Goal: Task Accomplishment & Management: Manage account settings

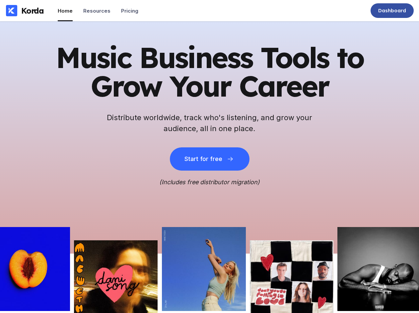
click at [375, 6] on div "Dashboard" at bounding box center [392, 10] width 43 height 15
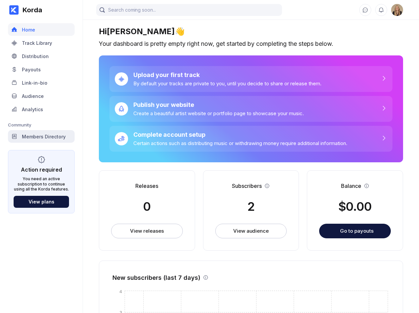
click at [53, 131] on div "Members Directory" at bounding box center [41, 136] width 67 height 13
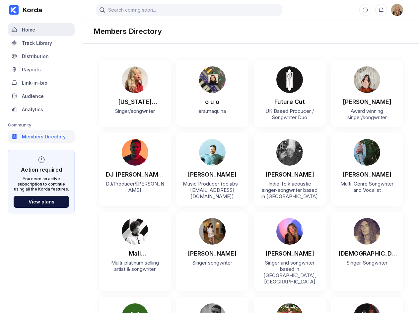
click at [31, 24] on div "Home" at bounding box center [41, 29] width 67 height 13
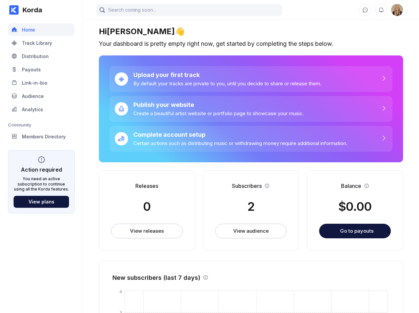
click at [399, 11] on img at bounding box center [398, 10] width 12 height 12
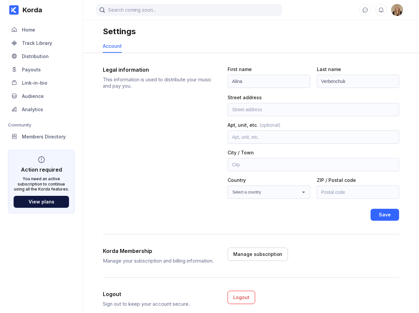
click at [35, 8] on div "Korda" at bounding box center [31, 10] width 24 height 8
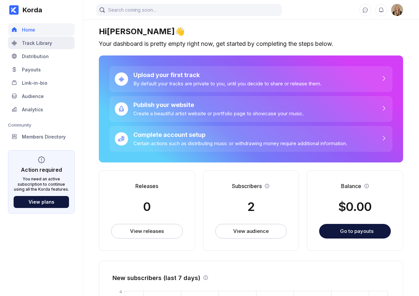
click at [53, 43] on div "Track Library" at bounding box center [41, 43] width 67 height 13
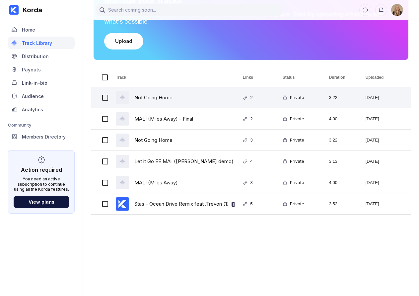
scroll to position [71, 0]
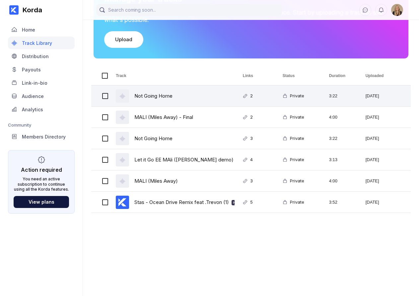
click at [156, 97] on div "Not Going Home" at bounding box center [154, 96] width 38 height 16
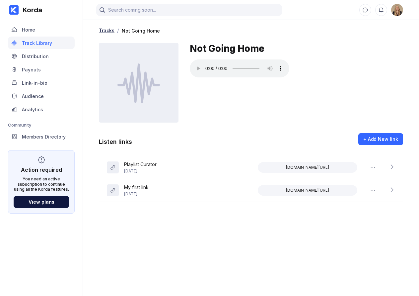
click at [106, 31] on div "Tracks" at bounding box center [107, 31] width 16 height 6
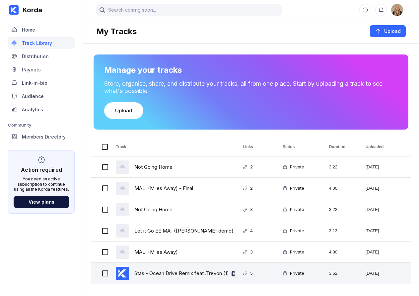
click at [141, 274] on div "Stas - Ocean Drive Remix feat .Trevon (1) HD" at bounding box center [187, 273] width 105 height 16
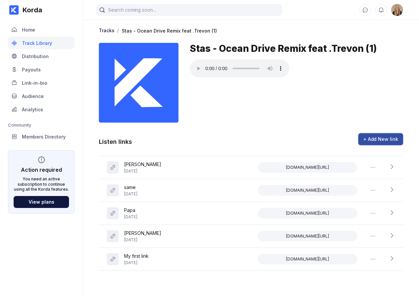
click at [385, 141] on div "+ Add New link" at bounding box center [381, 139] width 35 height 7
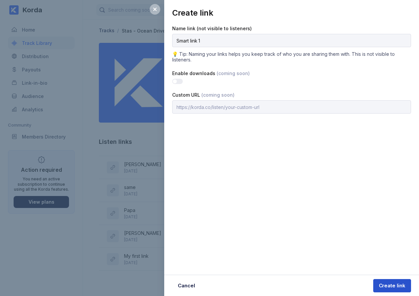
type input "Smart link 1"
click at [398, 287] on div "Create link" at bounding box center [392, 285] width 27 height 7
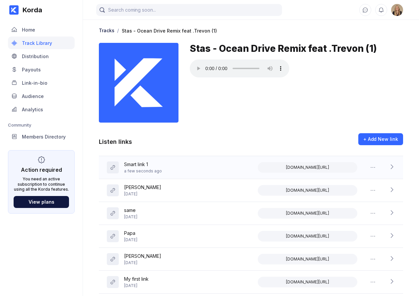
click at [396, 166] on div "Smart link 1 a few seconds ago korda.co/listen/kZybK98tvjo8PfdY" at bounding box center [251, 167] width 305 height 23
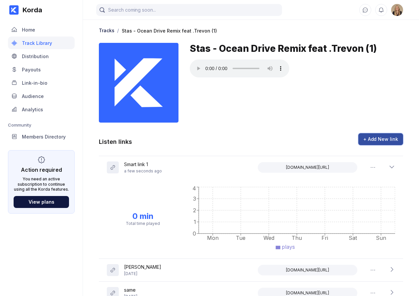
click at [374, 140] on div "+ Add New link" at bounding box center [381, 139] width 35 height 7
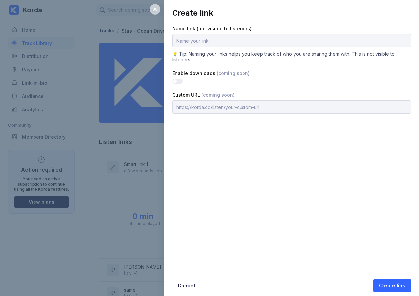
click at [157, 8] on icon at bounding box center [154, 9] width 5 height 5
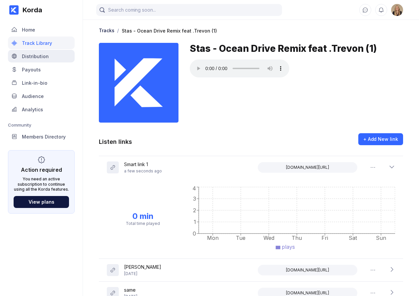
click at [53, 57] on div "Distribution" at bounding box center [41, 56] width 67 height 13
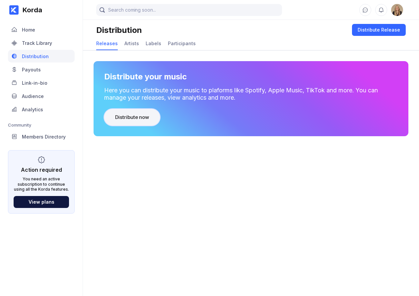
click at [125, 115] on div "Distribute now" at bounding box center [132, 117] width 34 height 7
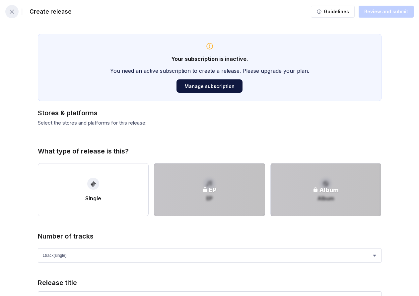
click at [12, 13] on icon "button" at bounding box center [12, 11] width 7 height 7
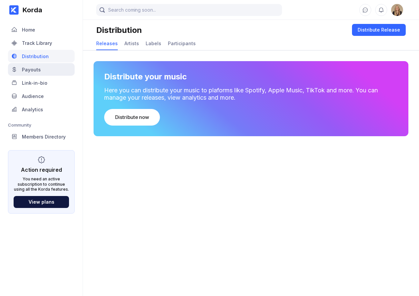
click at [49, 70] on div "Payouts" at bounding box center [41, 69] width 67 height 13
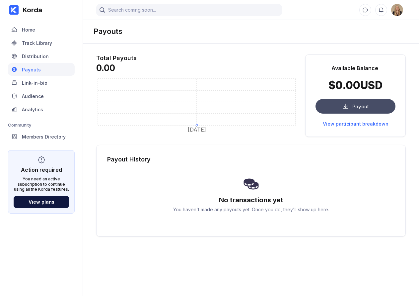
click at [341, 107] on button "Payout" at bounding box center [356, 106] width 80 height 15
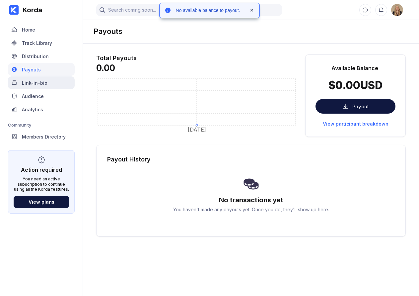
click at [43, 82] on div "Link-in-bio" at bounding box center [35, 83] width 26 height 6
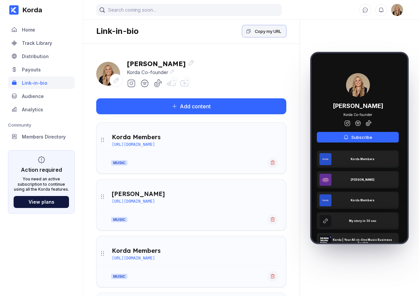
click at [261, 35] on button "Copy my URL" at bounding box center [264, 31] width 44 height 12
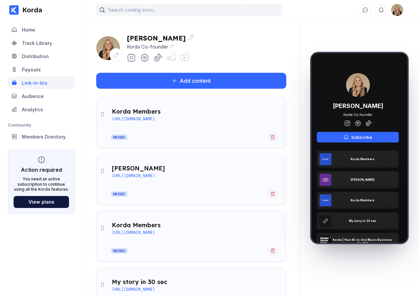
scroll to position [27, 0]
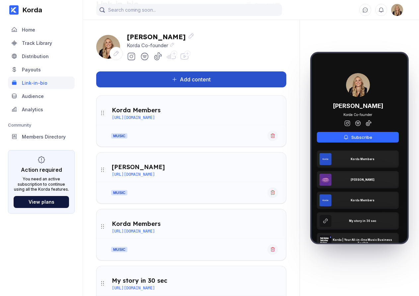
click at [186, 85] on button "Add content" at bounding box center [191, 79] width 190 height 16
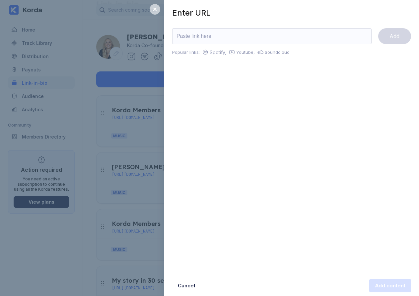
click at [159, 11] on div at bounding box center [155, 9] width 11 height 11
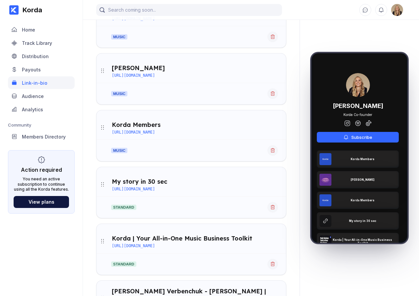
scroll to position [63, 0]
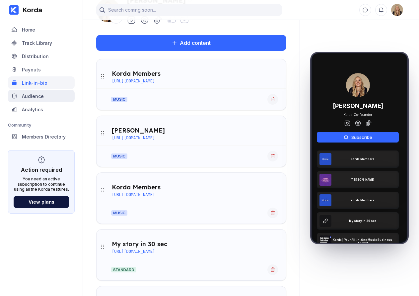
click at [27, 99] on div "Audience" at bounding box center [41, 96] width 67 height 13
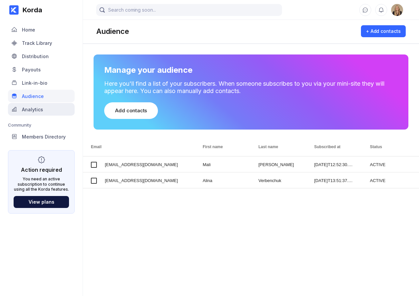
click at [39, 109] on div "Analytics" at bounding box center [32, 110] width 21 height 6
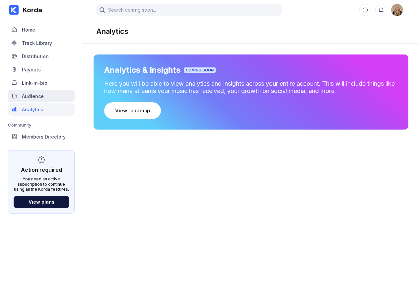
click at [47, 95] on div "Audience" at bounding box center [41, 96] width 67 height 13
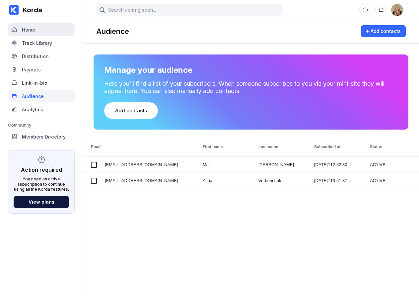
click at [44, 27] on div "Home" at bounding box center [41, 29] width 67 height 13
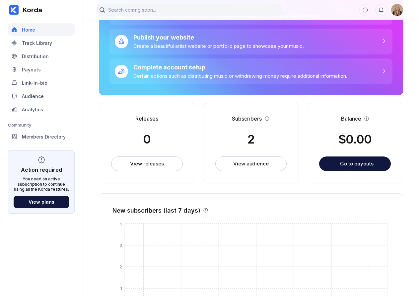
scroll to position [79, 0]
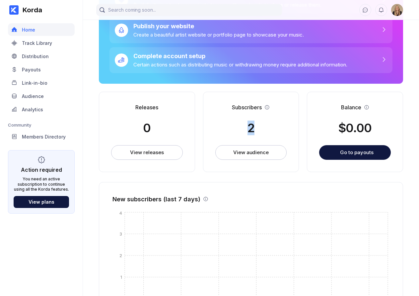
drag, startPoint x: 249, startPoint y: 131, endPoint x: 259, endPoint y: 131, distance: 10.3
click at [259, 131] on div "Subscribers 2 View audience" at bounding box center [251, 132] width 96 height 80
click at [200, 140] on div "Releases 0 View releases Subscribers 2 View audience Balance $ 0.00 Go to payou…" at bounding box center [251, 132] width 305 height 80
click at [65, 136] on div "Members Directory" at bounding box center [41, 136] width 67 height 13
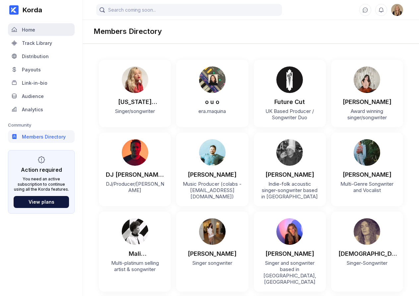
click at [44, 31] on div "Home" at bounding box center [41, 29] width 67 height 13
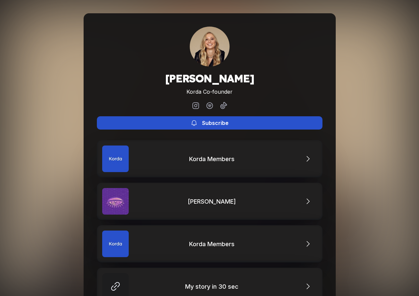
click at [271, 120] on button "Subscribe" at bounding box center [210, 122] width 226 height 13
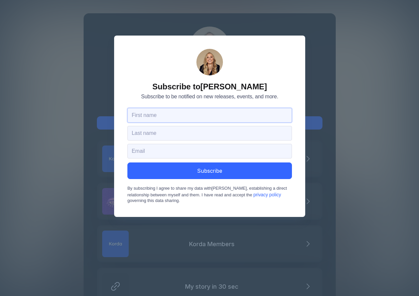
click at [196, 113] on input "text" at bounding box center [210, 115] width 165 height 15
click at [225, 134] on input "text" at bounding box center [210, 133] width 165 height 15
click at [221, 153] on input "email" at bounding box center [210, 151] width 165 height 15
